Goal: Task Accomplishment & Management: Use online tool/utility

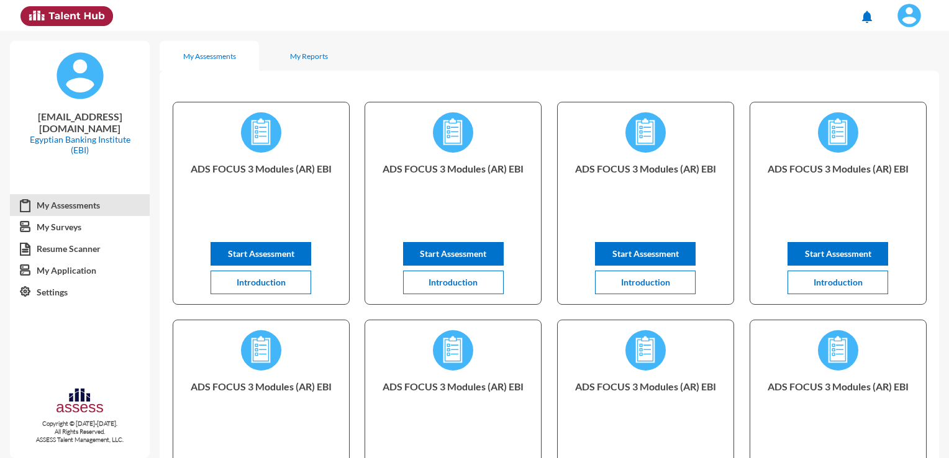
click at [908, 30] on button at bounding box center [909, 15] width 51 height 31
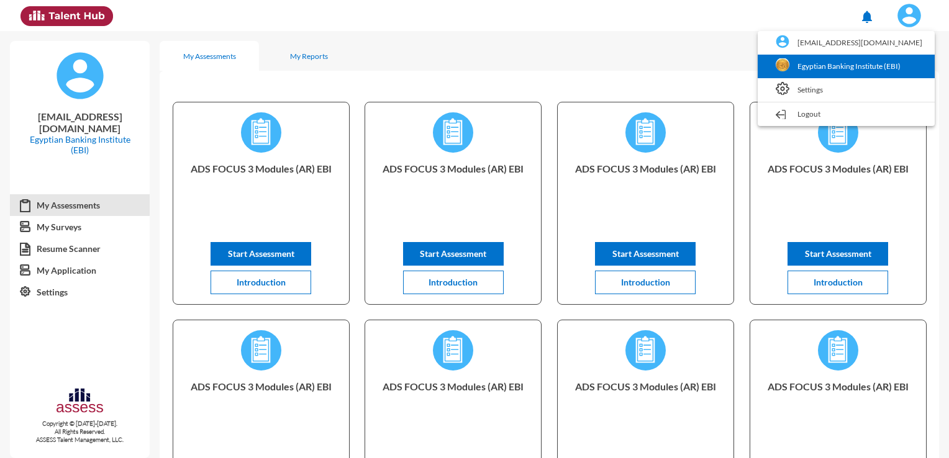
click at [907, 68] on link "Egyptian Banking Institute (EBI)" at bounding box center [846, 67] width 165 height 24
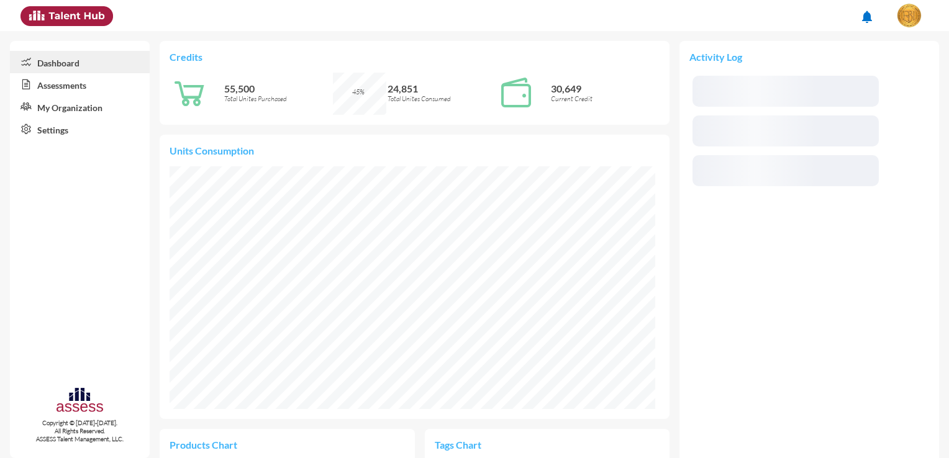
scroll to position [110, 233]
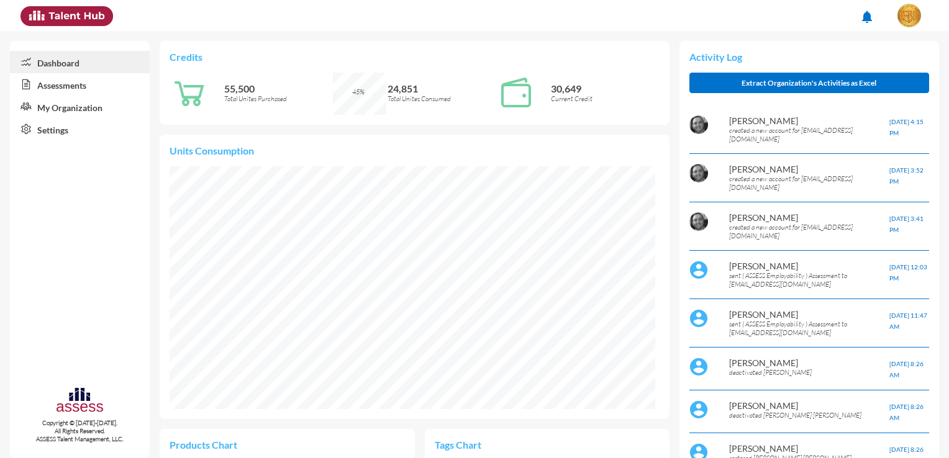
click at [109, 81] on link "Assessments" at bounding box center [80, 84] width 140 height 22
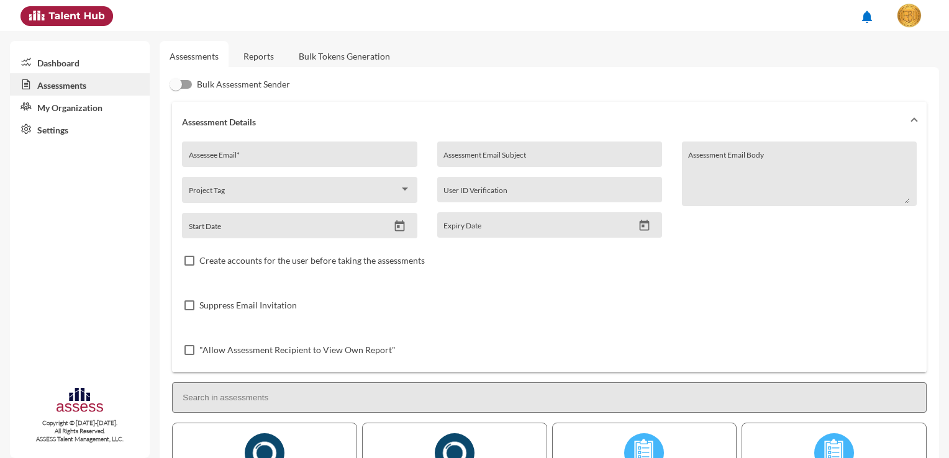
click at [308, 57] on link "Bulk Tokens Generation" at bounding box center [344, 56] width 111 height 30
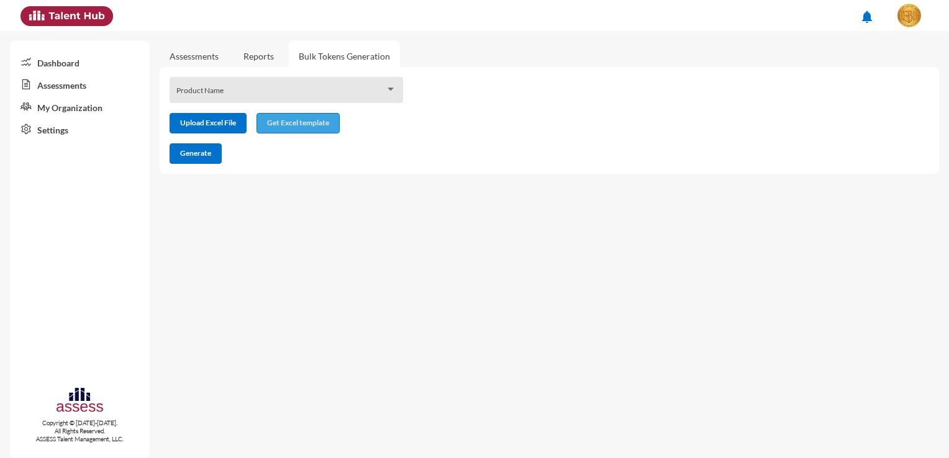
click at [270, 129] on button "Get Excel template" at bounding box center [297, 123] width 83 height 20
click at [219, 88] on div "Product Name" at bounding box center [286, 93] width 220 height 19
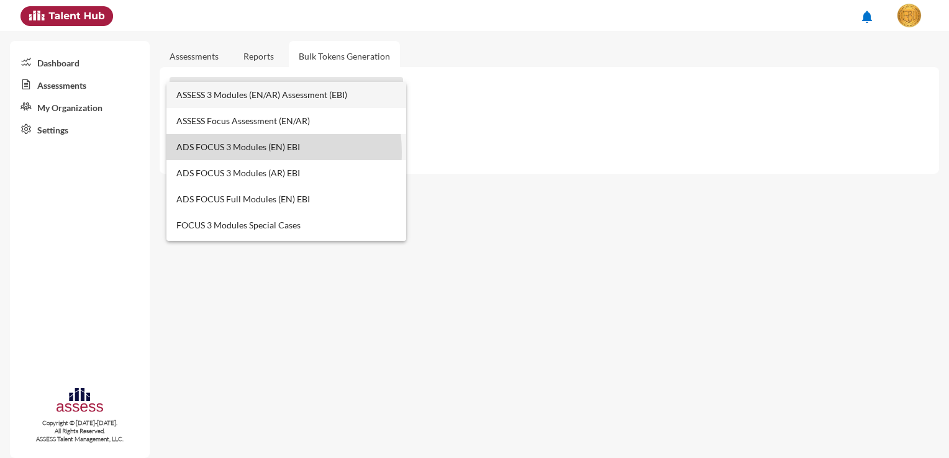
click at [245, 152] on span "ADS FOCUS 3 Modules (EN) EBI" at bounding box center [286, 147] width 220 height 26
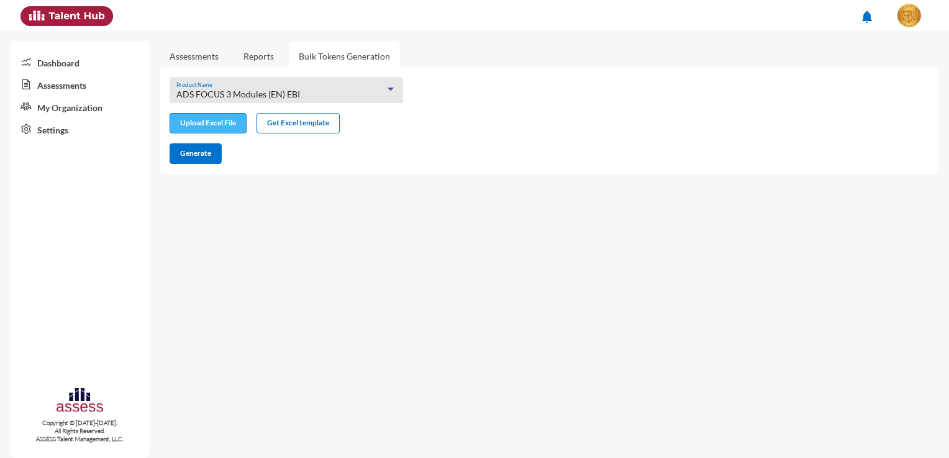
click at [224, 132] on button "Upload Excel File" at bounding box center [208, 123] width 77 height 20
click at [234, 123] on input "file" at bounding box center [208, 124] width 76 height 13
click at [204, 150] on span "Generate" at bounding box center [195, 152] width 31 height 9
click at [228, 122] on input "file" at bounding box center [208, 124] width 76 height 13
type input "C:\fakepath\excel (6).xlsx"
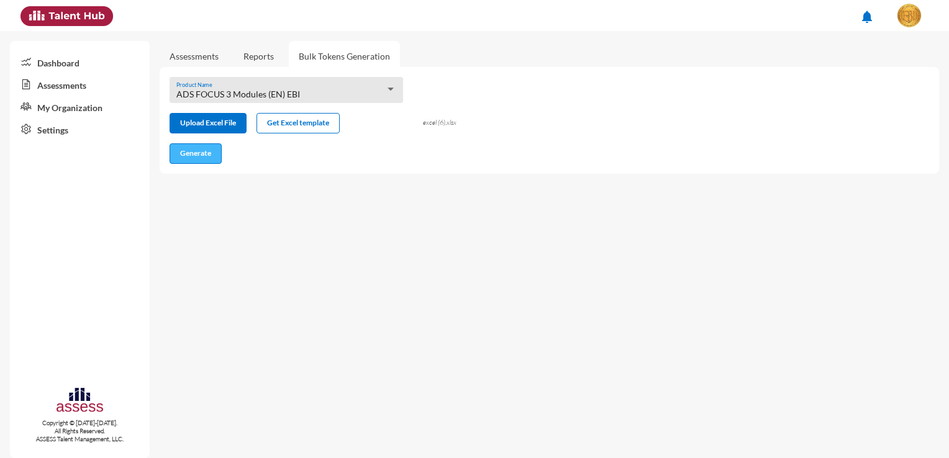
click at [201, 151] on span "Generate" at bounding box center [195, 152] width 31 height 9
click at [358, 93] on div "ADS FOCUS 3 Modules (EN) EBI" at bounding box center [280, 94] width 209 height 10
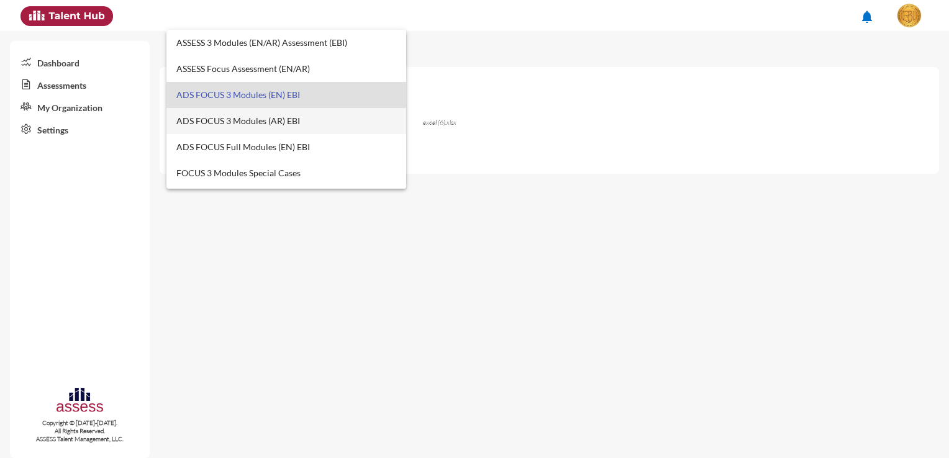
click at [337, 123] on span "ADS FOCUS 3 Modules (AR) EBI" at bounding box center [286, 121] width 220 height 26
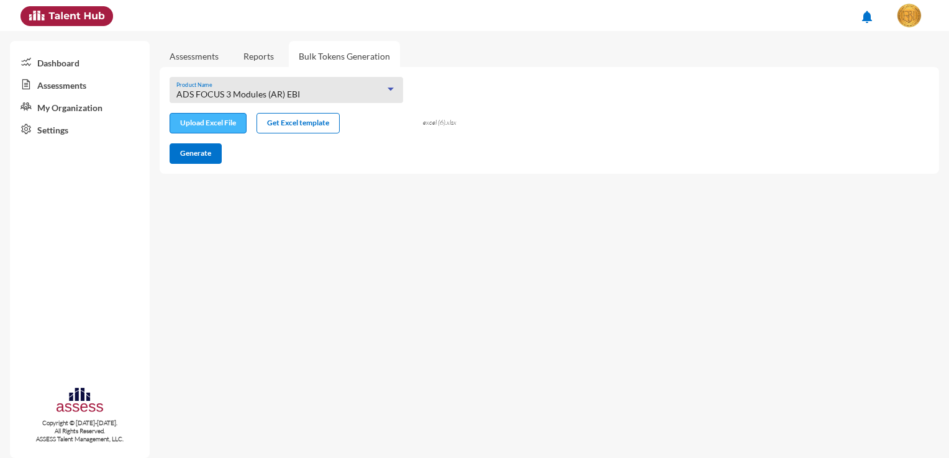
click at [219, 127] on input "file" at bounding box center [208, 124] width 76 height 13
click at [209, 157] on span "Generate" at bounding box center [195, 152] width 31 height 9
click at [379, 243] on mat-sidenav-content "Assessments Reports Bulk Tokens Generation ADS FOCUS 3 Modules (AR) EBI Product…" at bounding box center [554, 244] width 789 height 427
